Goal: Task Accomplishment & Management: Manage account settings

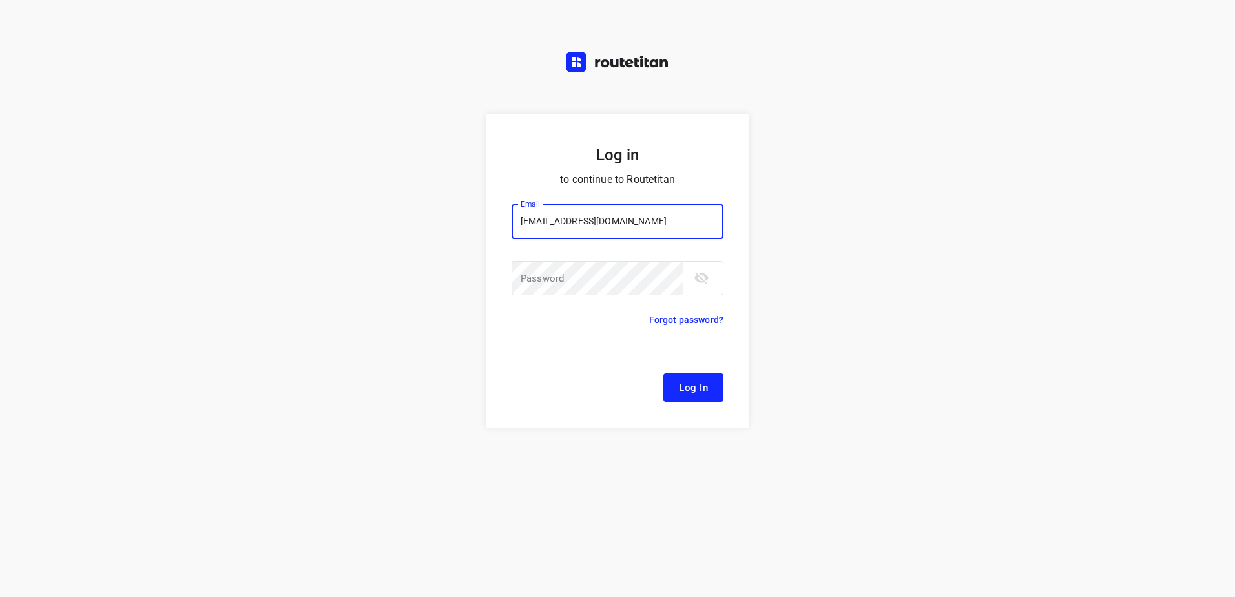
type input "[EMAIL_ADDRESS][DOMAIN_NAME]"
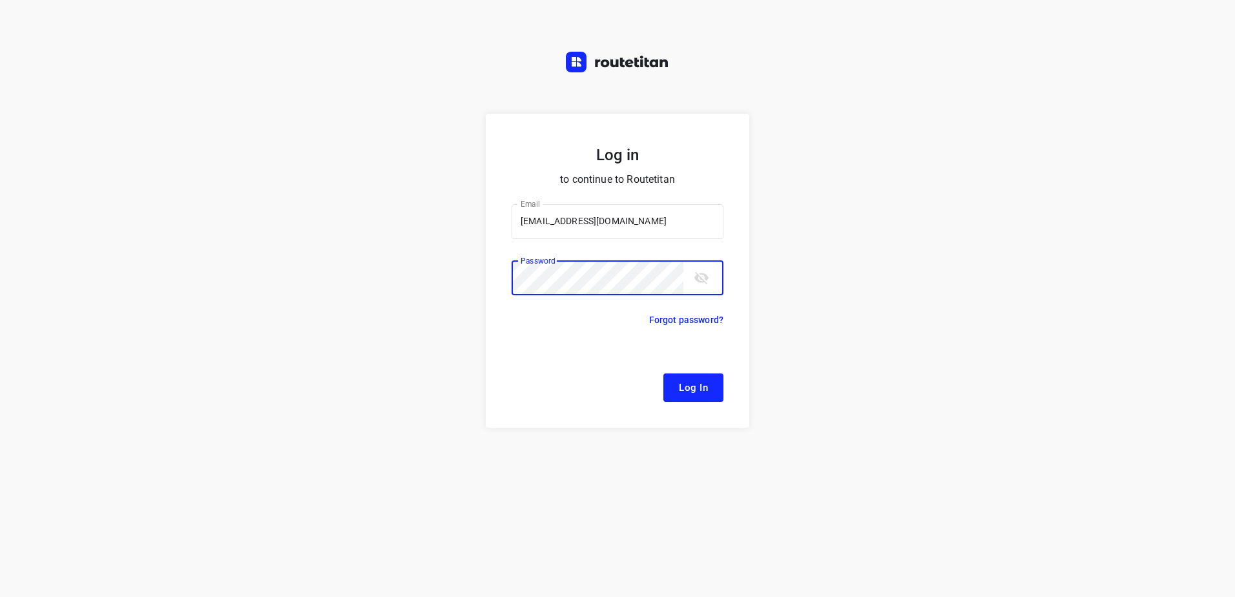
click at [663, 373] on button "Log In" at bounding box center [693, 387] width 60 height 28
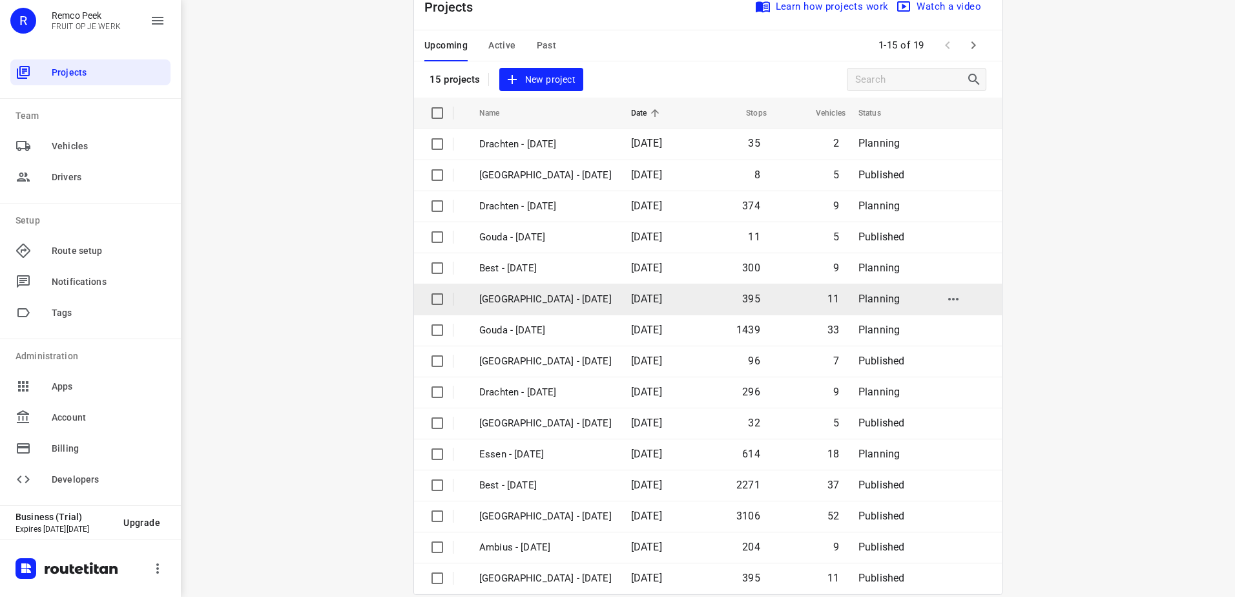
scroll to position [56, 0]
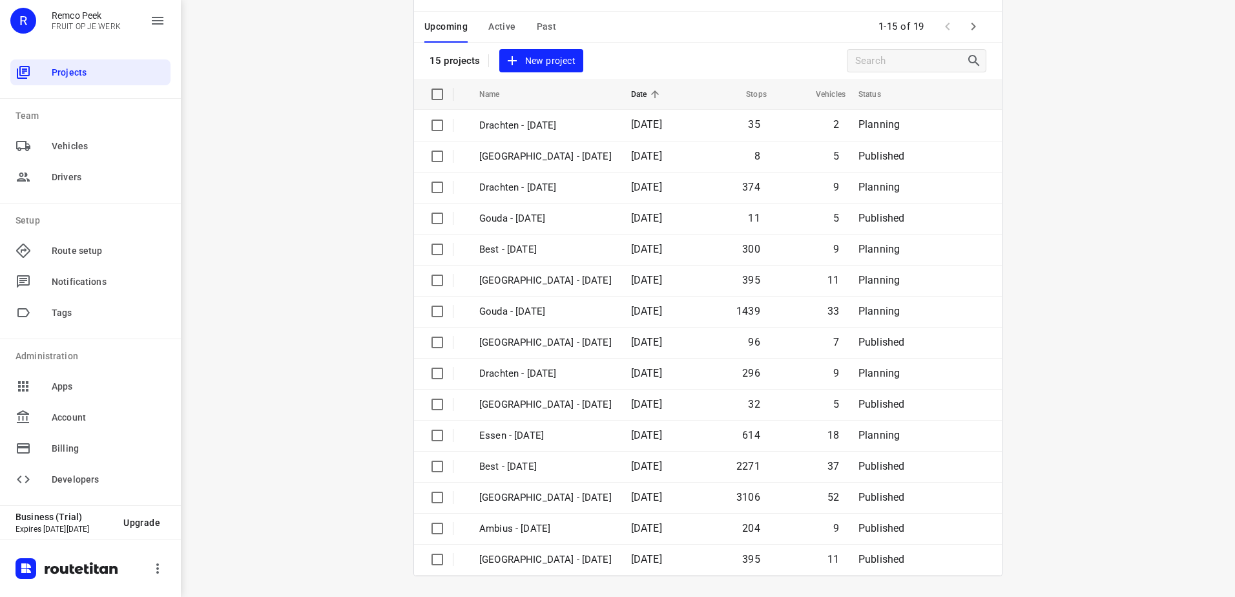
click at [965, 25] on icon "button" at bounding box center [972, 26] width 15 height 15
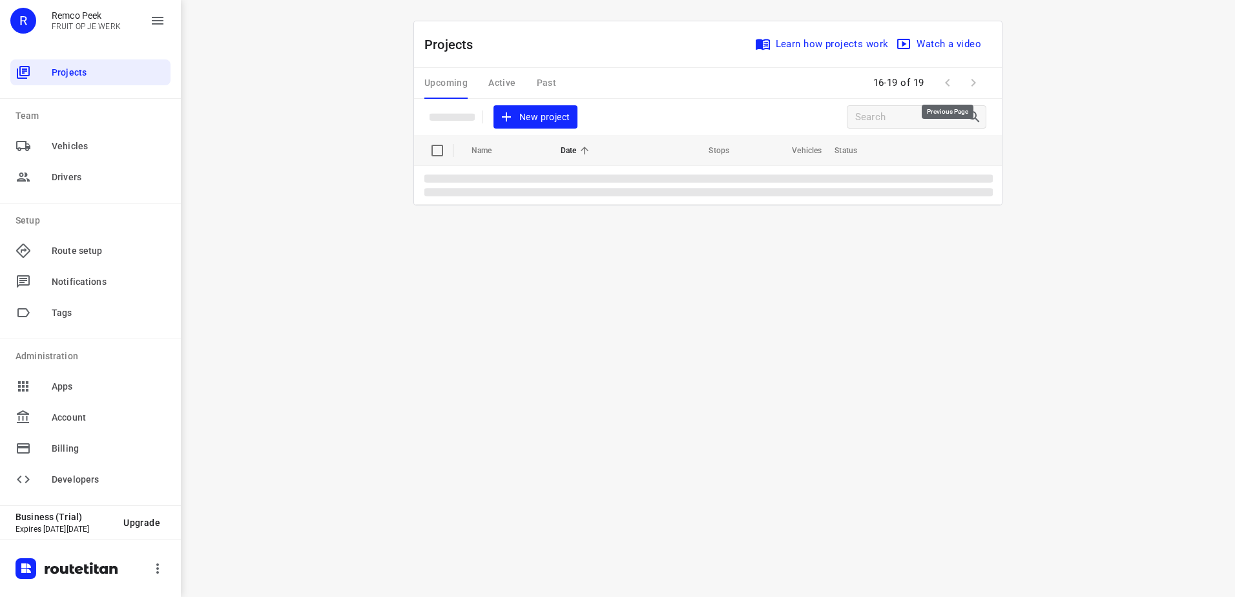
scroll to position [0, 0]
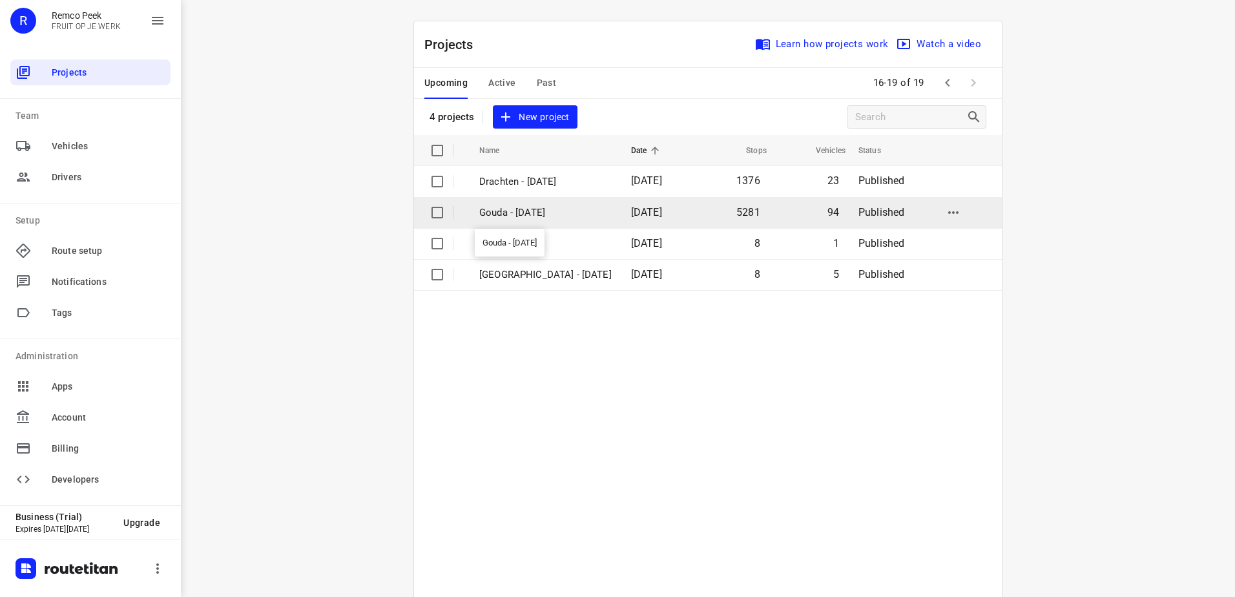
click at [579, 213] on p "Gouda - [DATE]" at bounding box center [545, 212] width 132 height 15
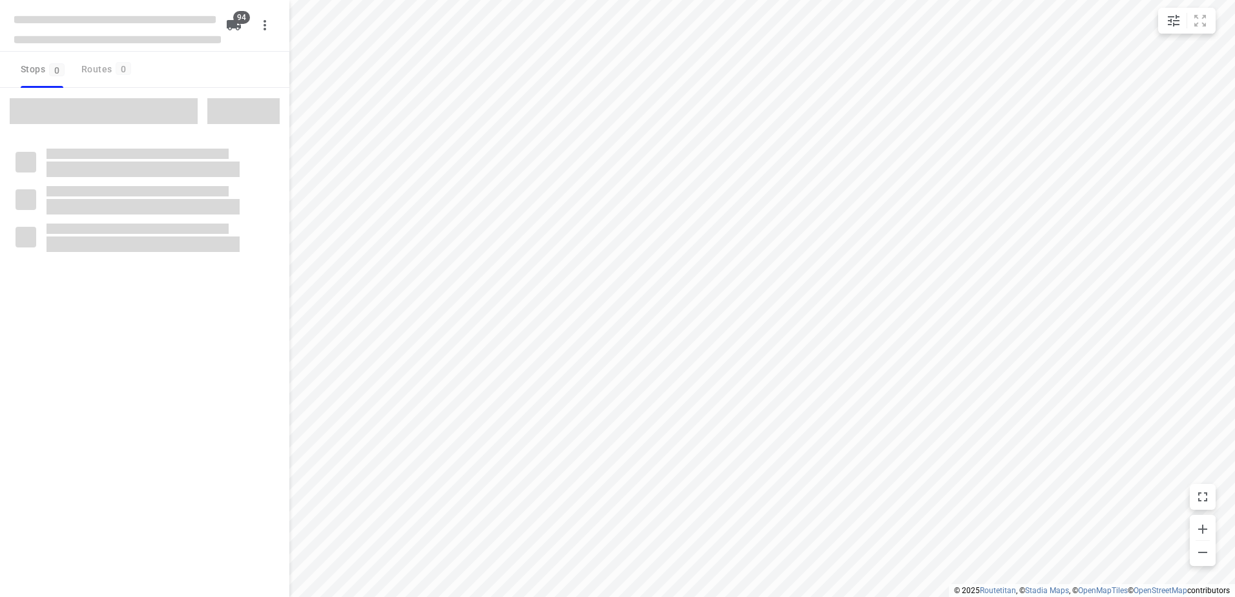
checkbox input "true"
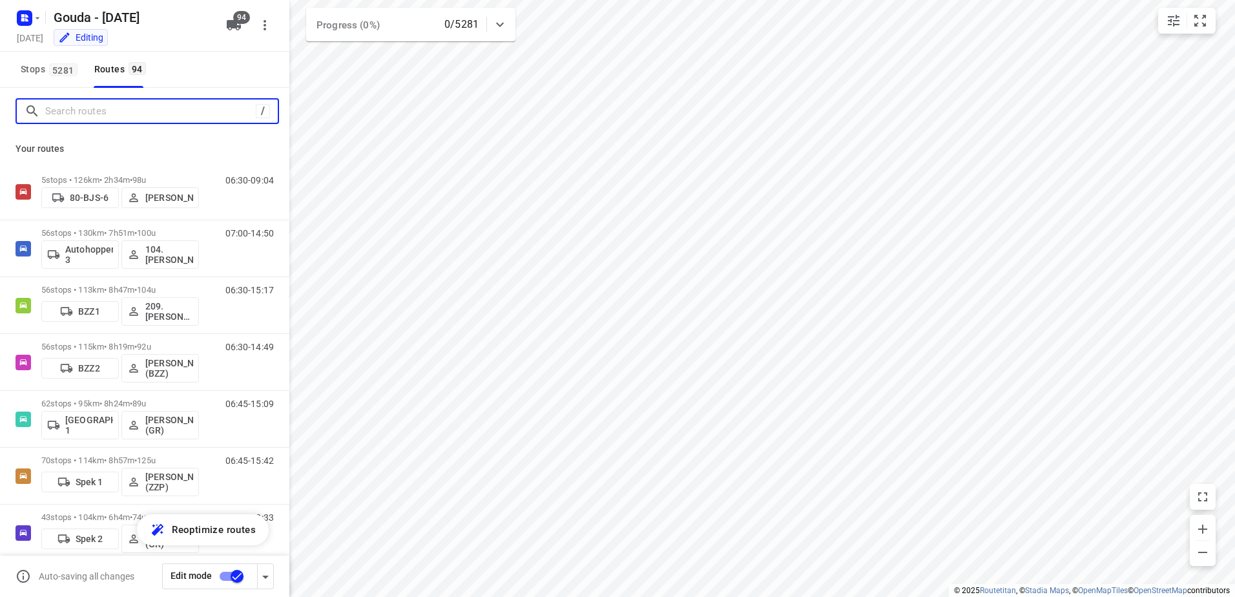
click at [212, 105] on input "Search routes" at bounding box center [150, 111] width 211 height 20
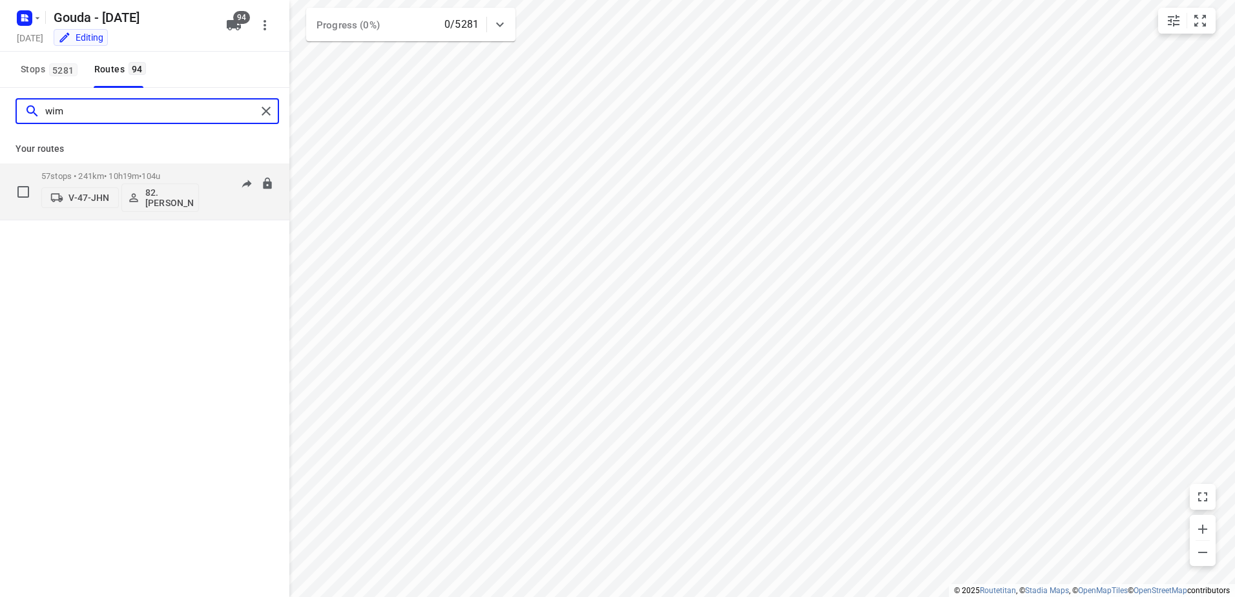
type input "wim"
click at [160, 179] on span "104u" at bounding box center [150, 176] width 19 height 10
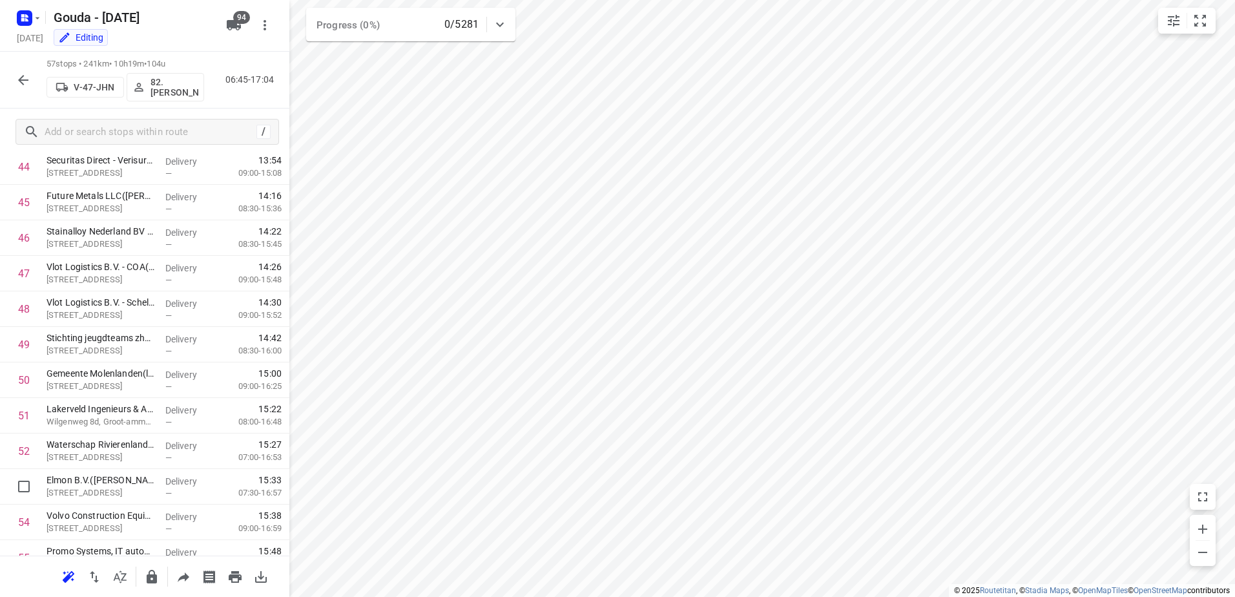
scroll to position [1724, 0]
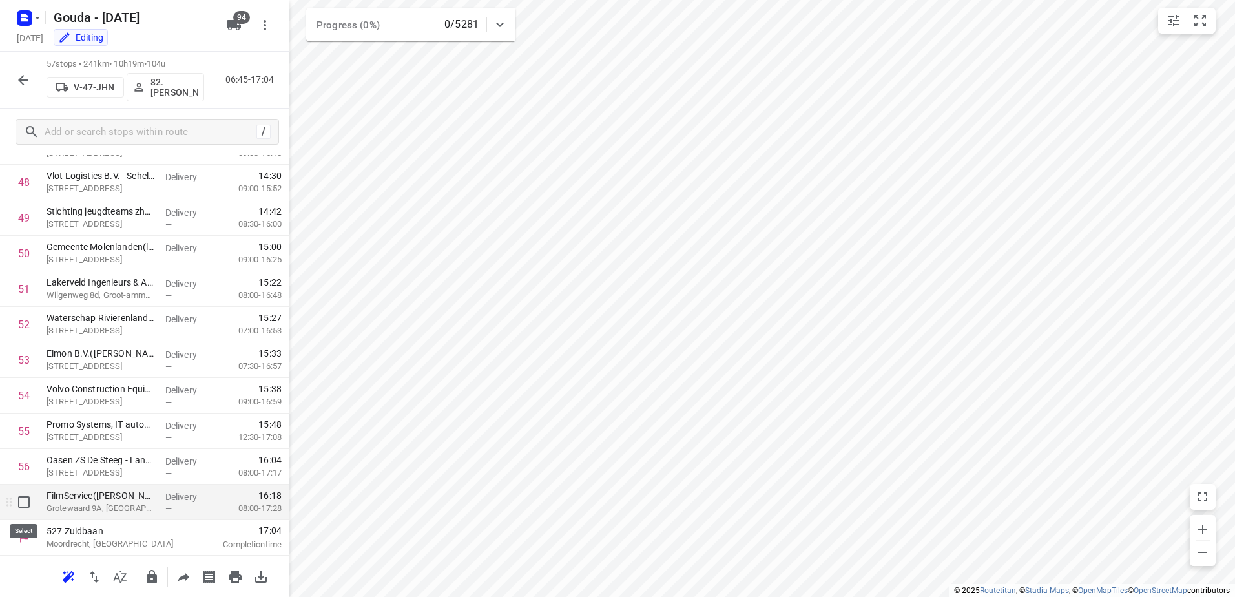
click at [23, 500] on input "checkbox" at bounding box center [24, 502] width 26 height 26
checkbox input "true"
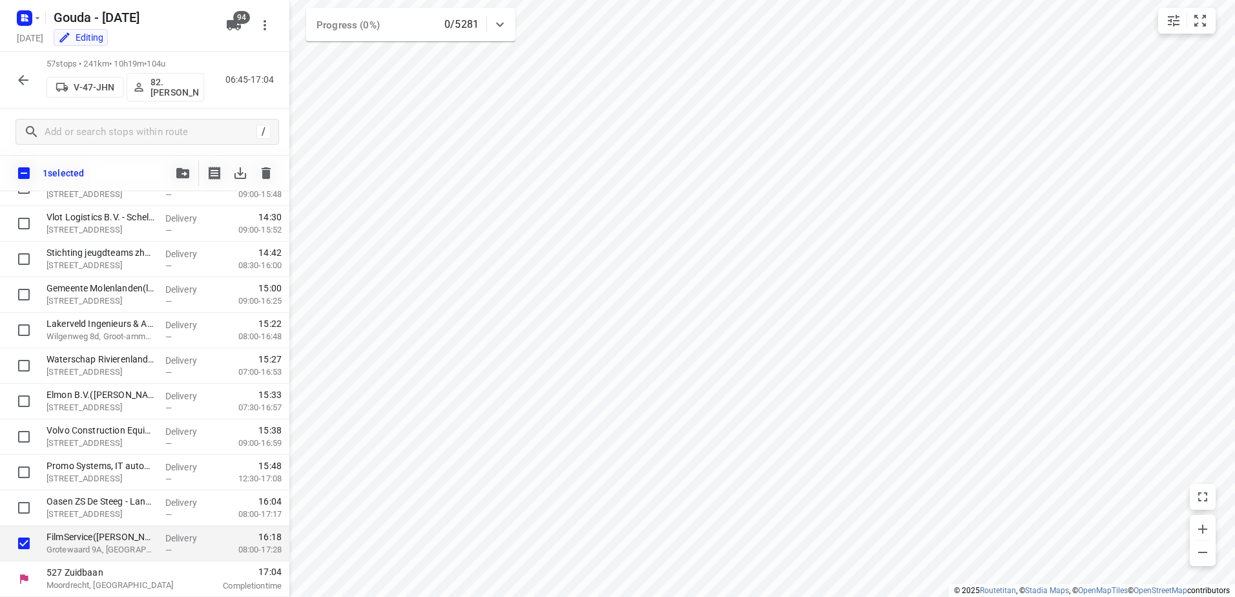
scroll to position [1719, 0]
click at [13, 80] on button "button" at bounding box center [23, 80] width 26 height 26
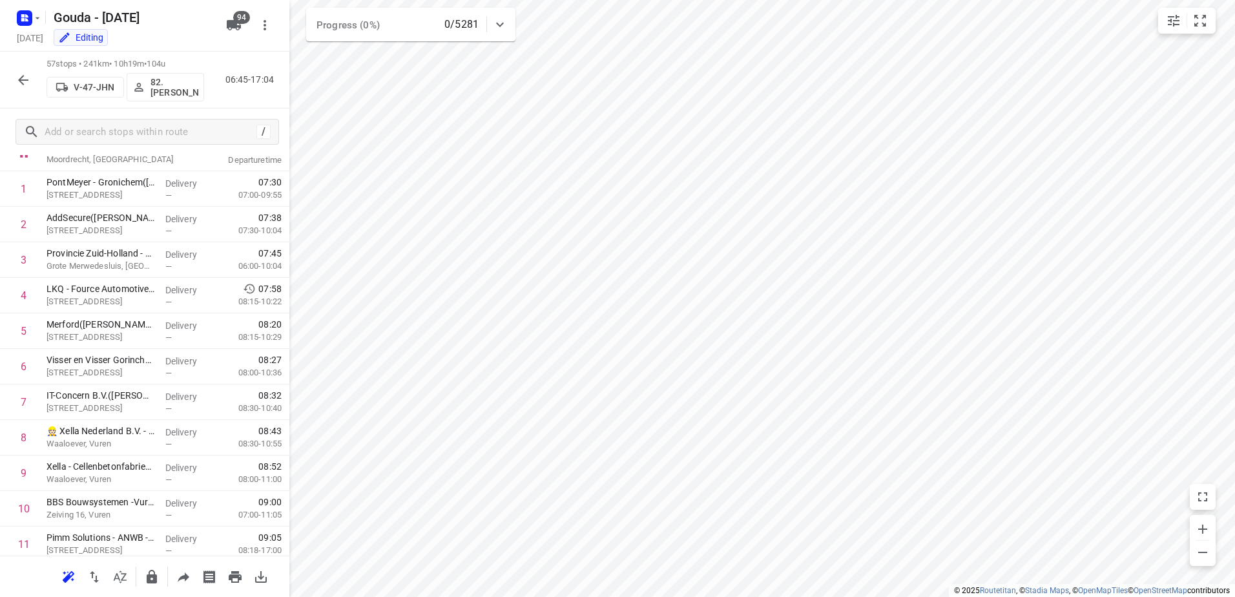
scroll to position [0, 0]
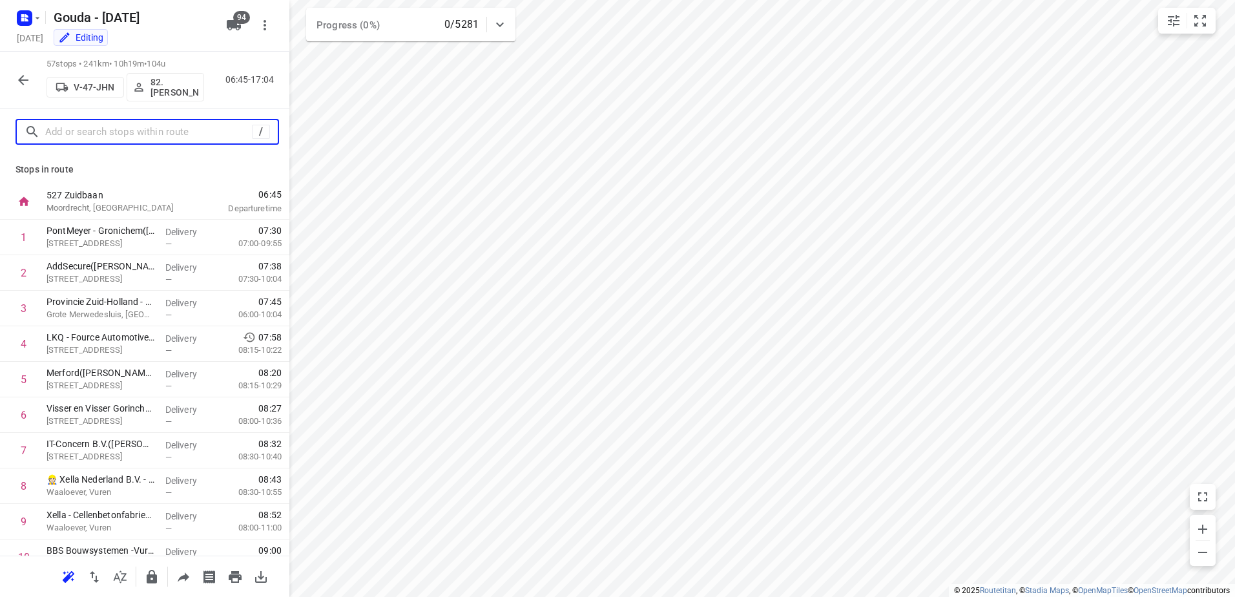
click at [136, 138] on input "text" at bounding box center [148, 132] width 207 height 20
click at [25, 79] on icon "button" at bounding box center [23, 80] width 10 height 10
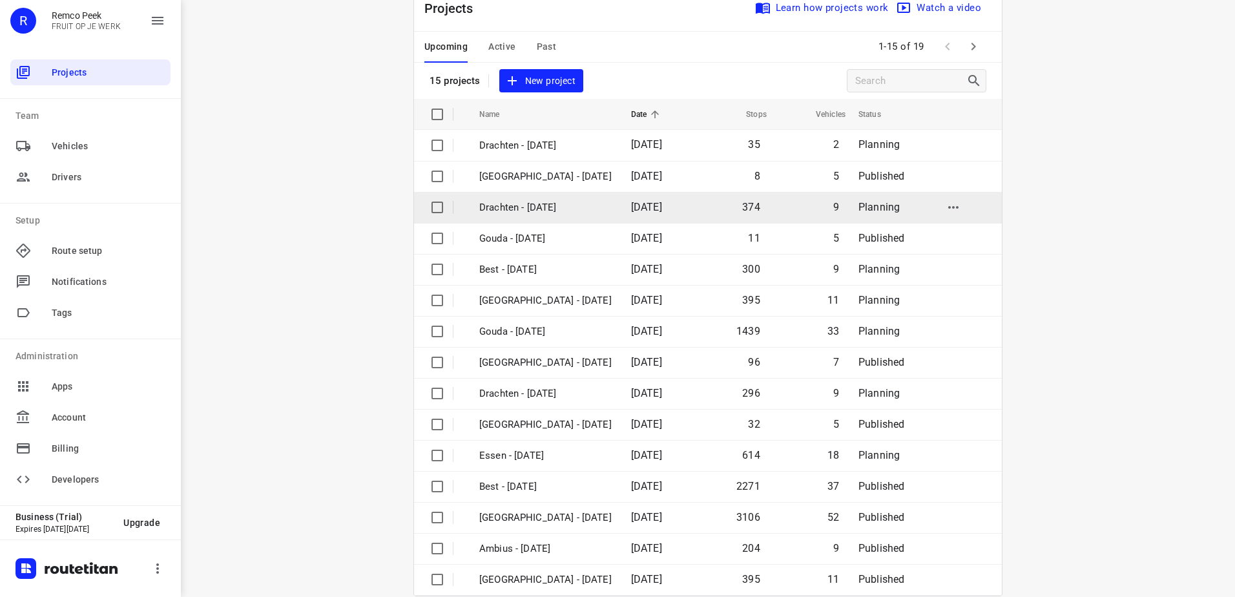
scroll to position [56, 0]
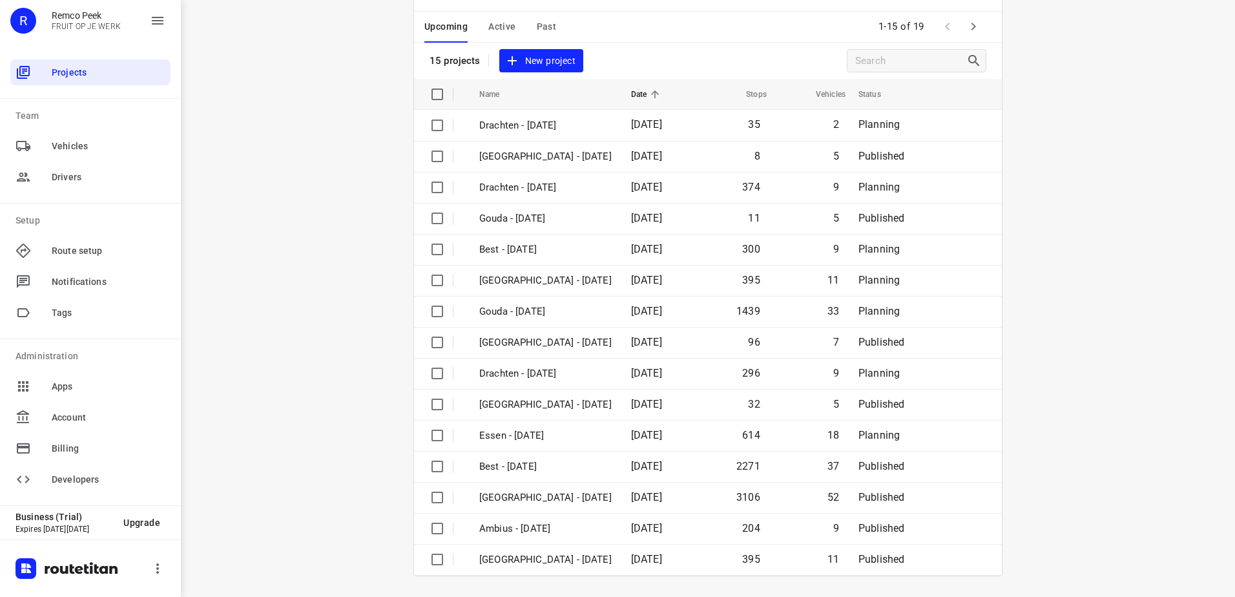
drag, startPoint x: 712, startPoint y: 61, endPoint x: 708, endPoint y: 107, distance: 45.4
click at [712, 61] on div "Projects Learn how projects work Watch a video 15 projects New project" at bounding box center [708, 22] width 588 height 114
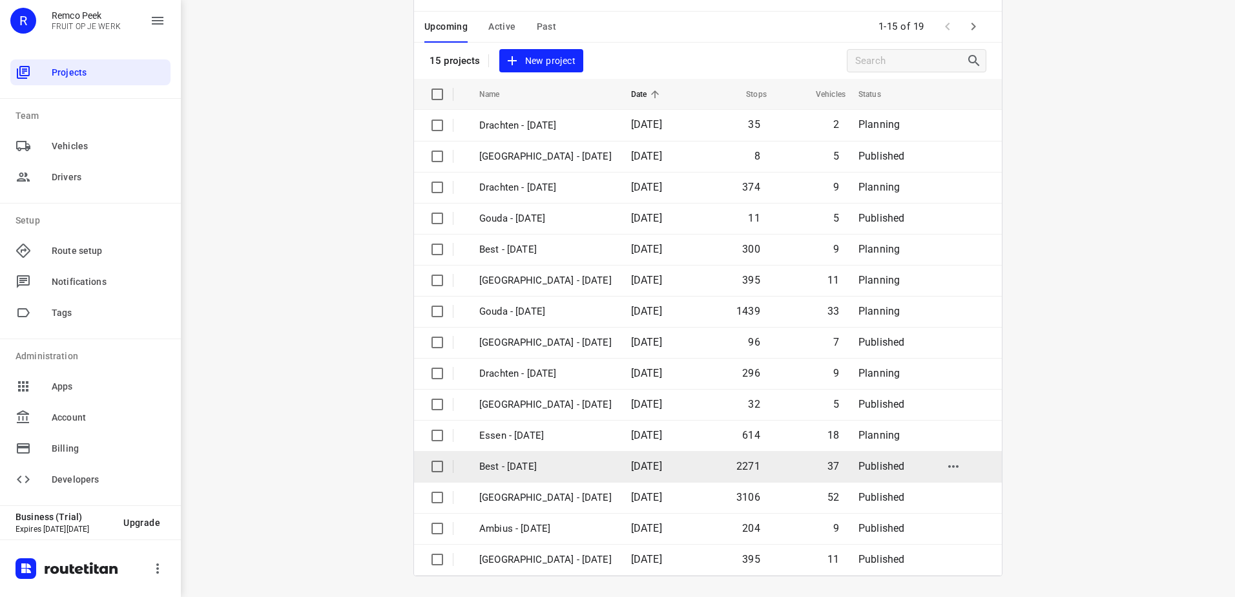
click at [616, 474] on td "Best - [DATE]" at bounding box center [543, 466] width 154 height 31
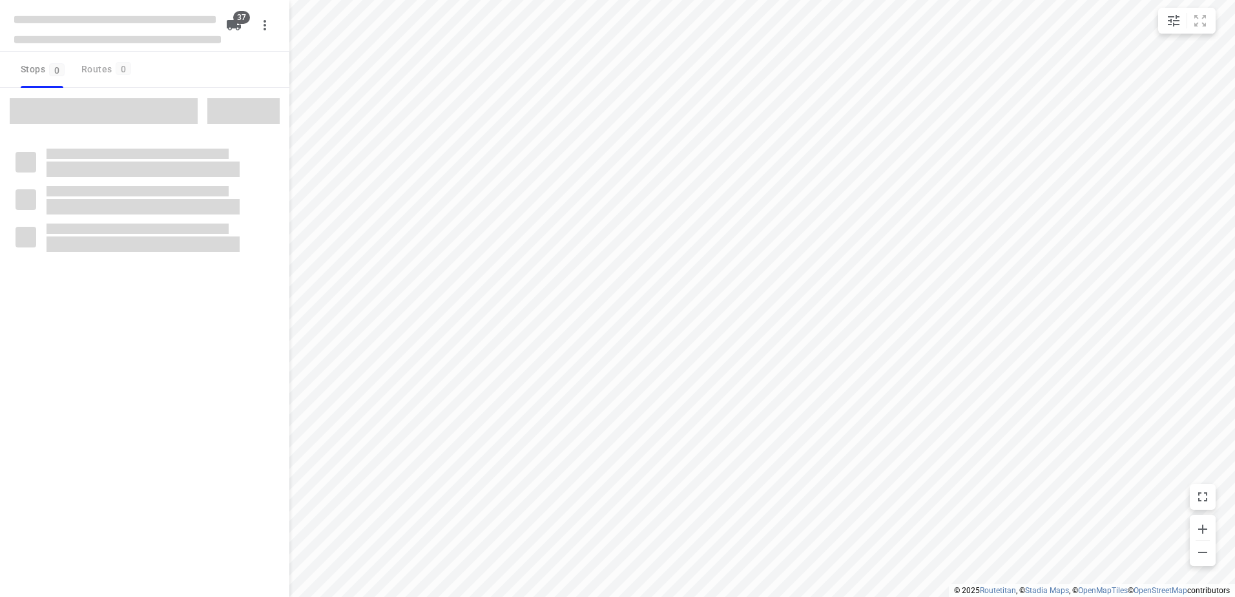
checkbox input "true"
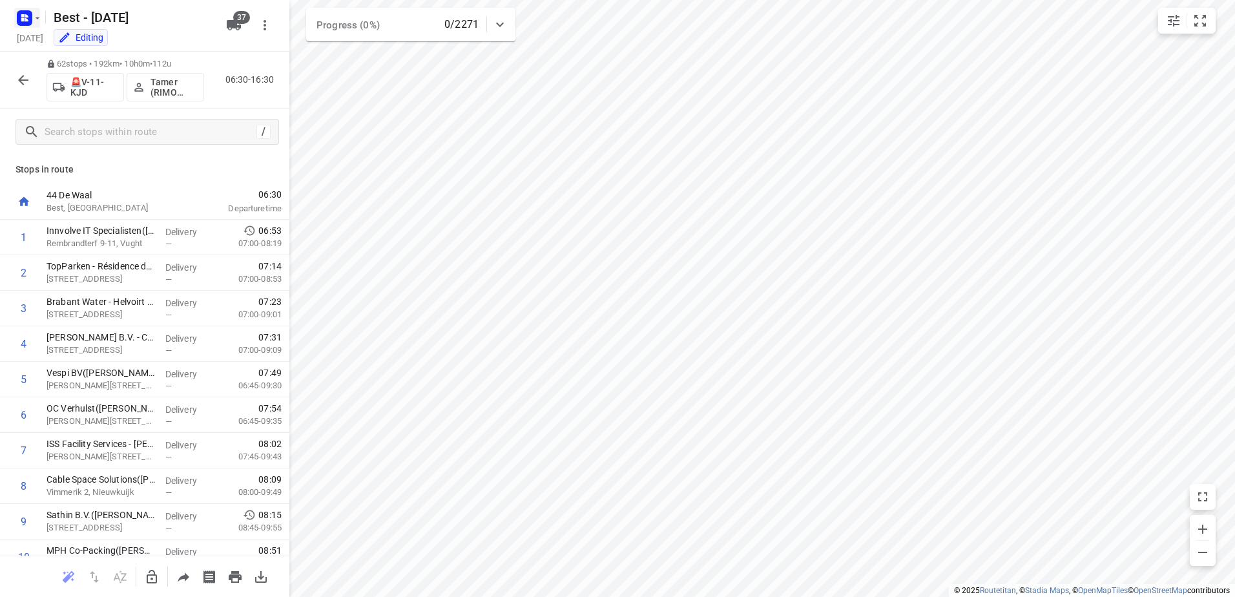
click at [32, 17] on rect "button" at bounding box center [24, 17] width 15 height 15
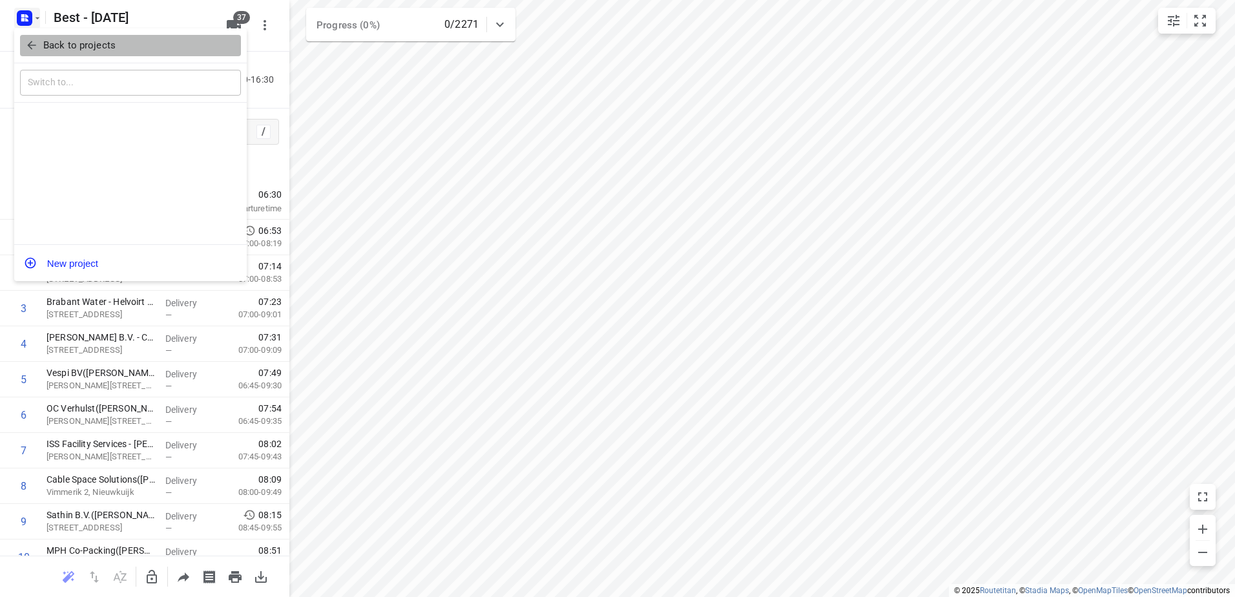
click at [41, 37] on button "Back to projects" at bounding box center [130, 45] width 221 height 21
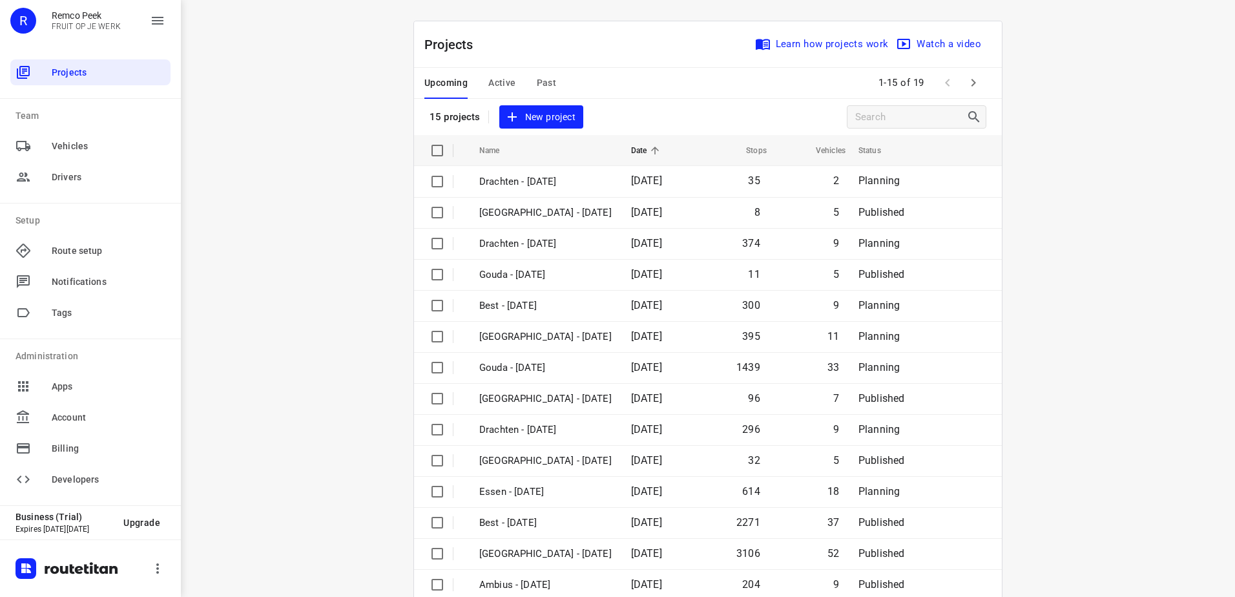
click at [537, 68] on button "Past" at bounding box center [547, 83] width 20 height 31
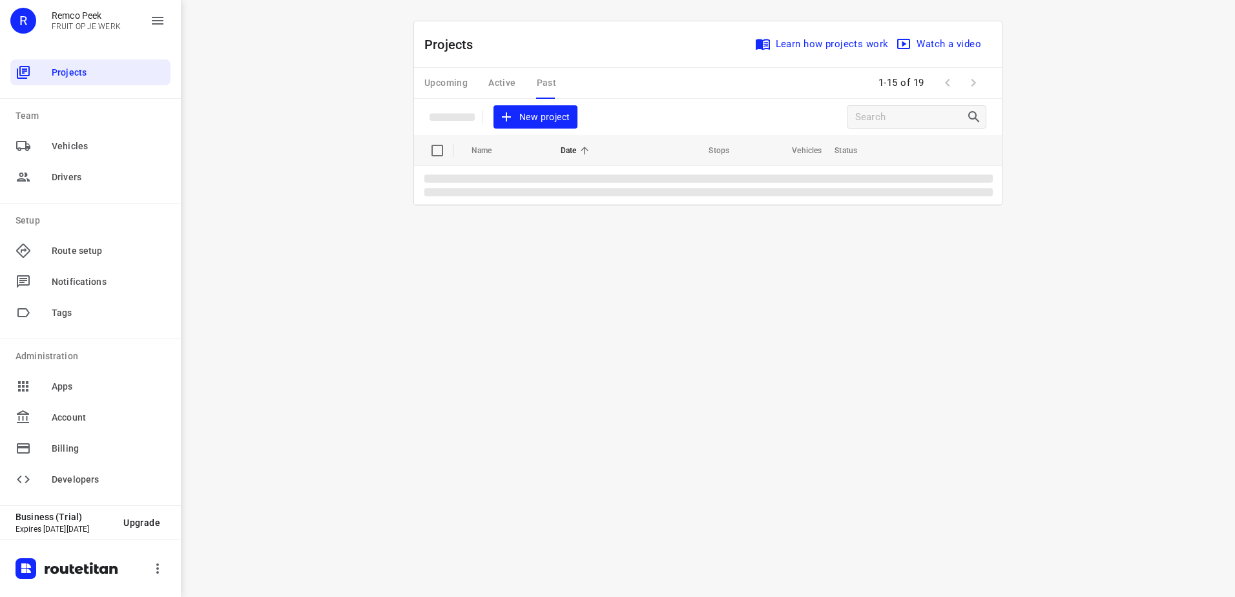
click at [537, 77] on div "Upcoming Active Past" at bounding box center [500, 83] width 152 height 31
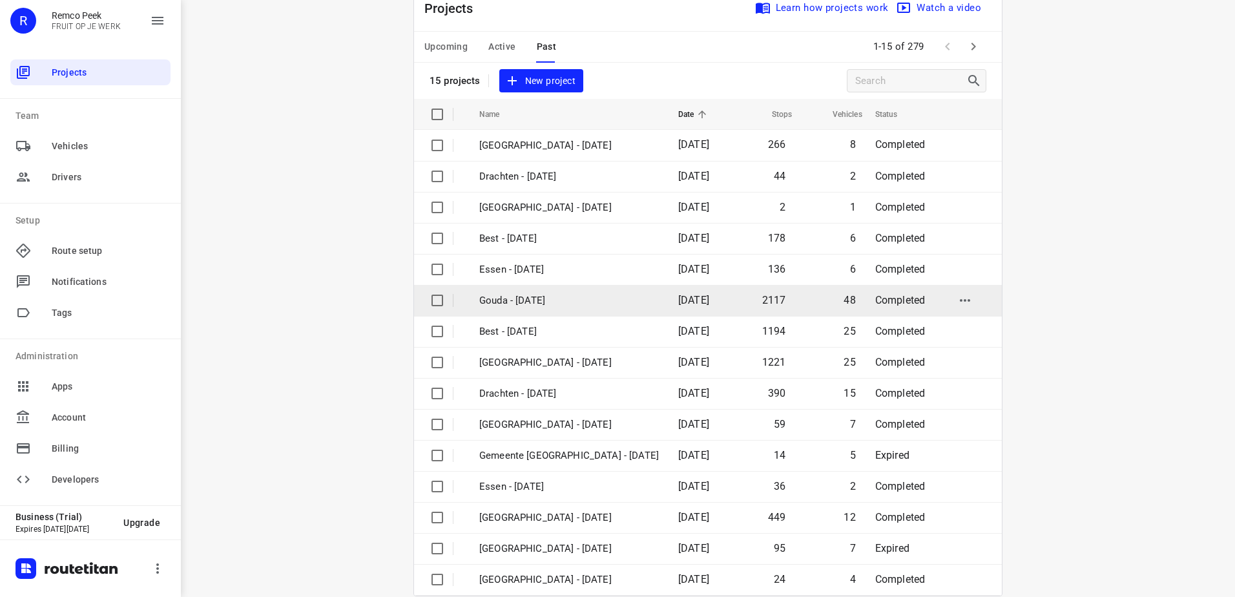
scroll to position [56, 0]
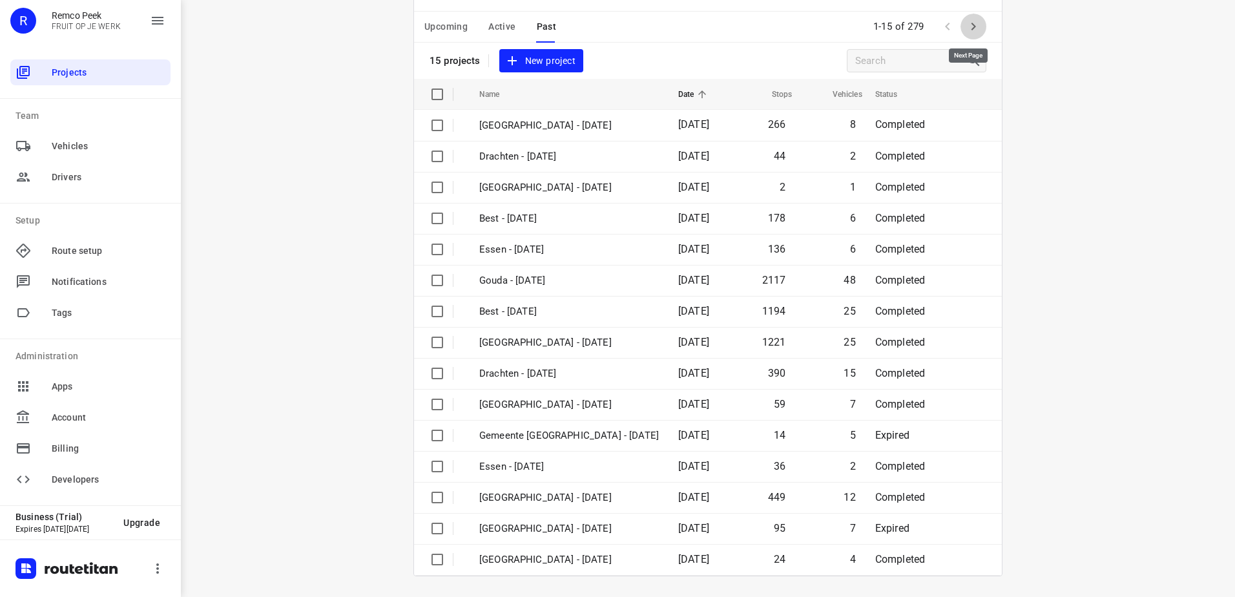
click at [981, 28] on button "button" at bounding box center [973, 27] width 26 height 26
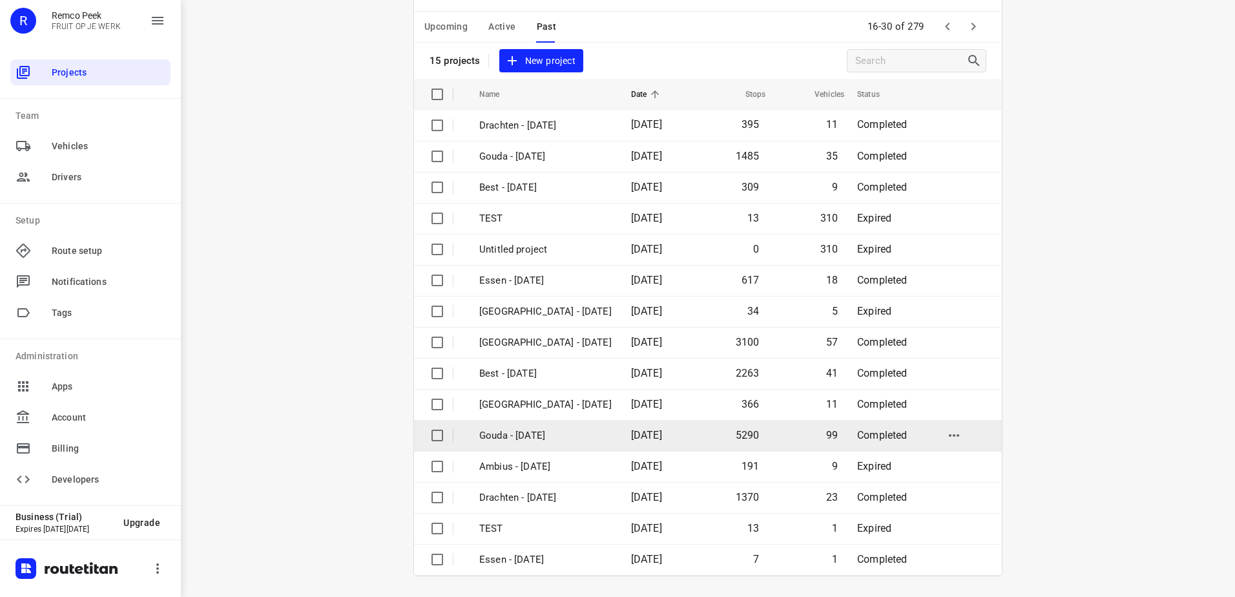
click at [636, 433] on span "22 Sep 2025" at bounding box center [646, 435] width 31 height 12
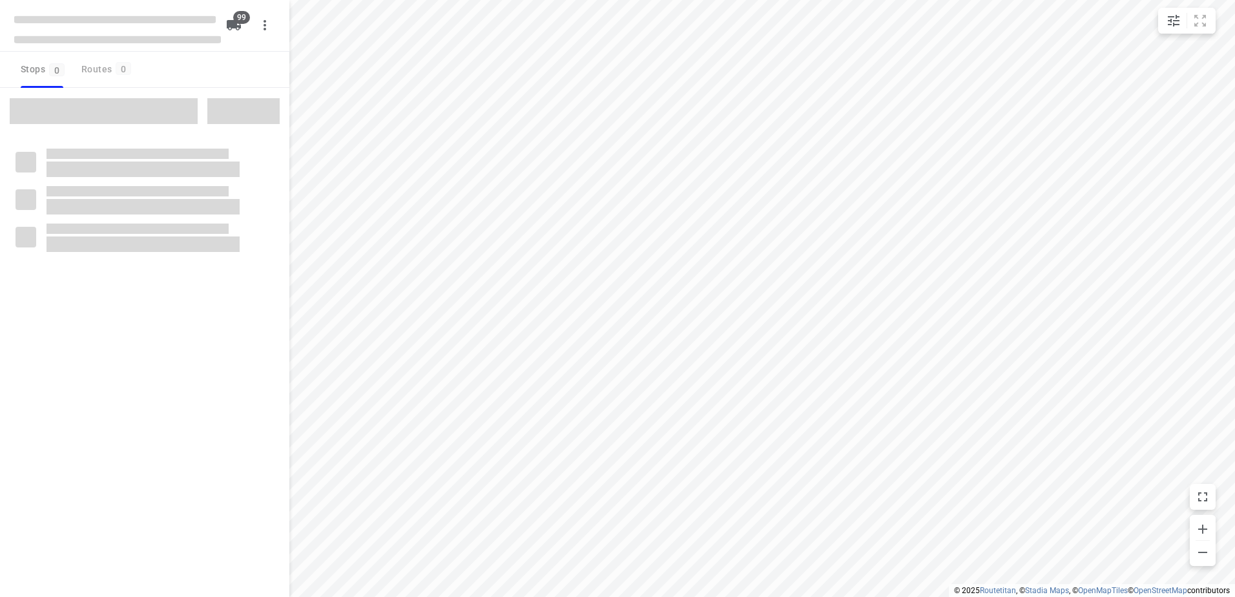
checkbox input "true"
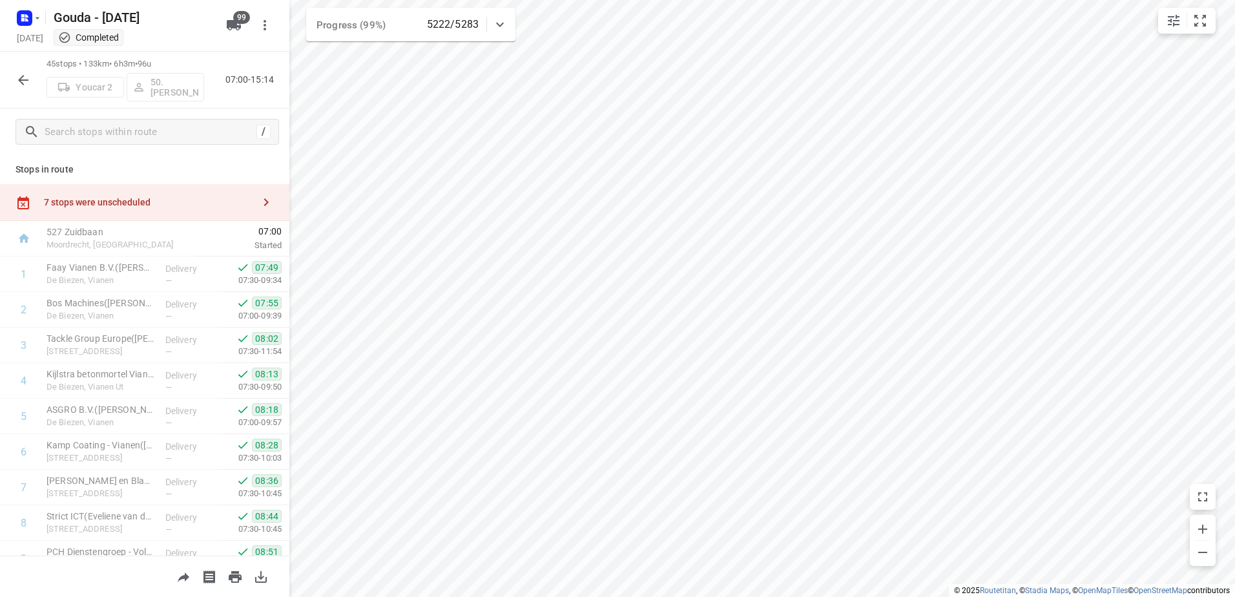
scroll to position [1335, 0]
